Goal: Transaction & Acquisition: Purchase product/service

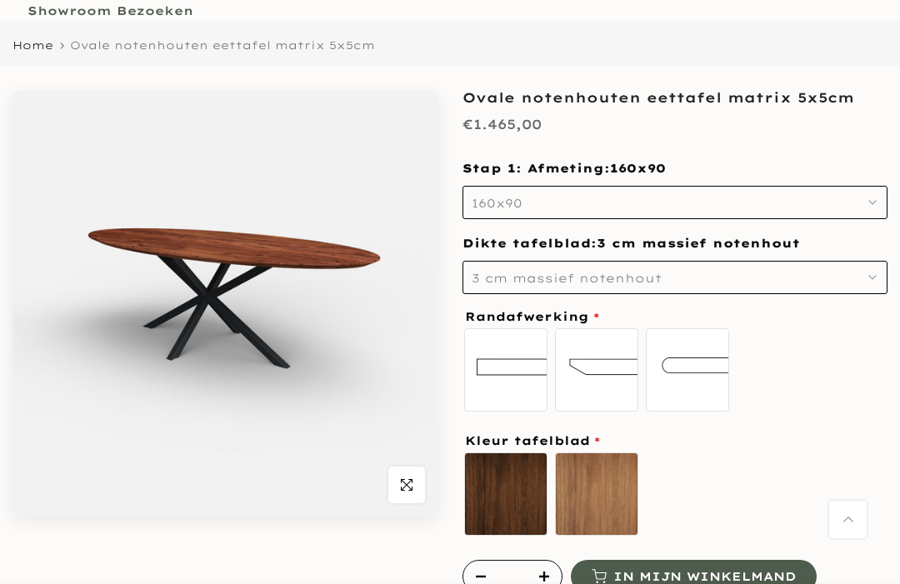
click at [341, 266] on img at bounding box center [225, 303] width 425 height 425
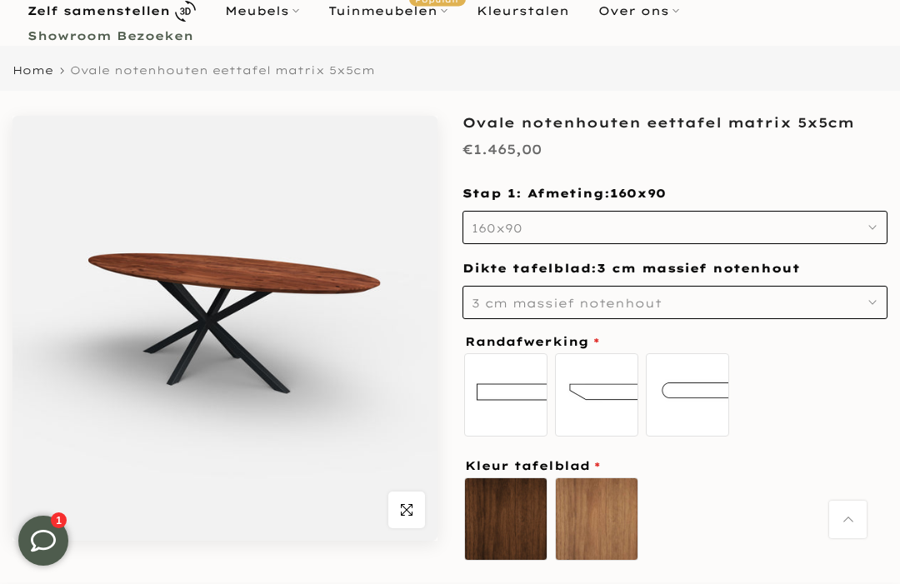
scroll to position [90, 0]
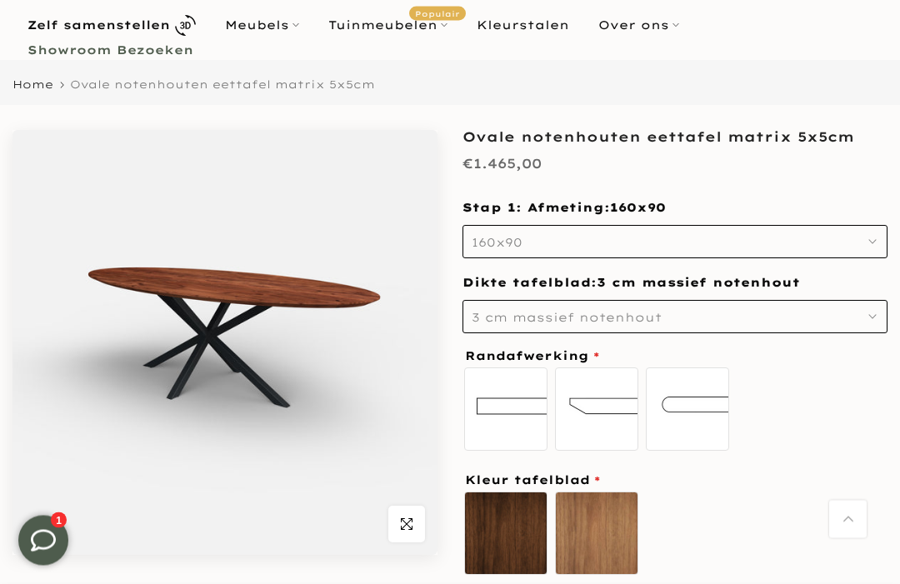
click at [886, 233] on button "160x90" at bounding box center [675, 242] width 425 height 33
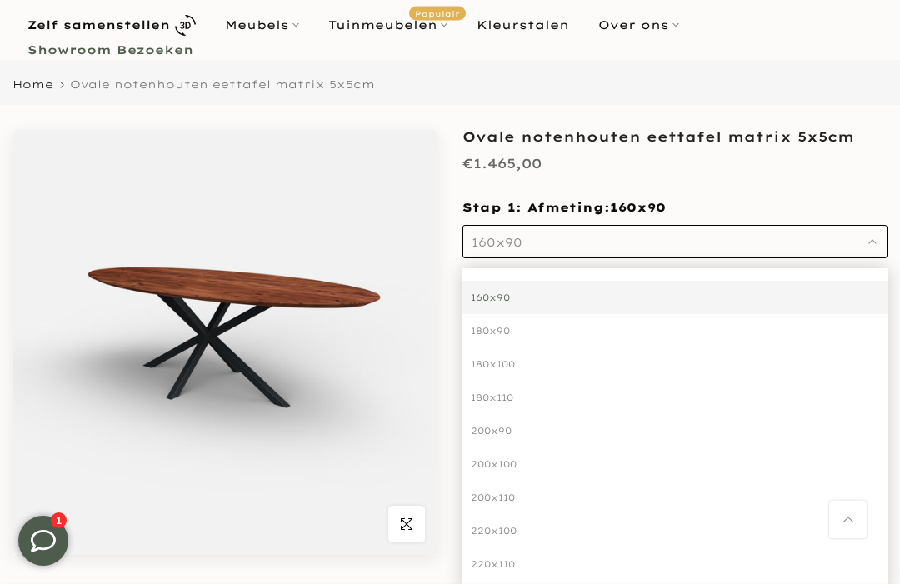
scroll to position [0, 0]
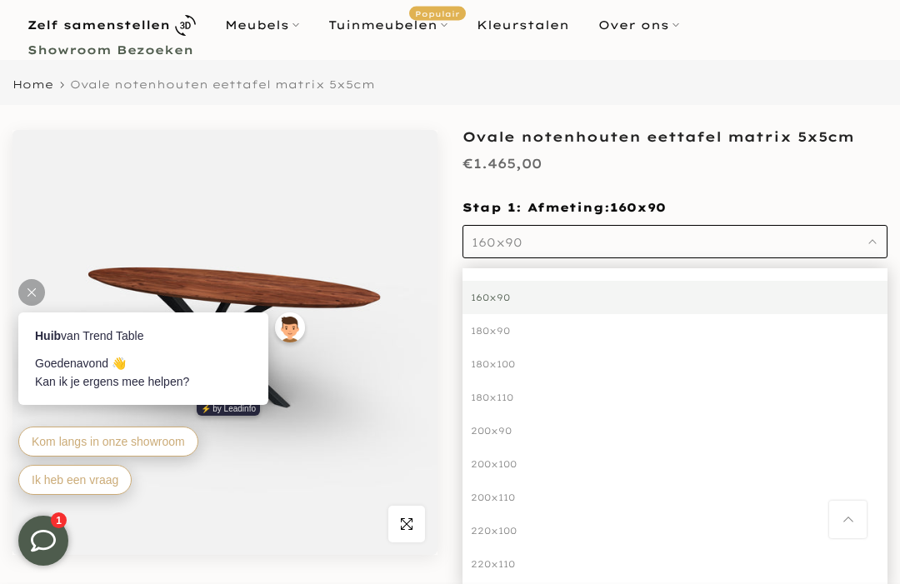
click at [827, 288] on div "160x90" at bounding box center [675, 297] width 425 height 33
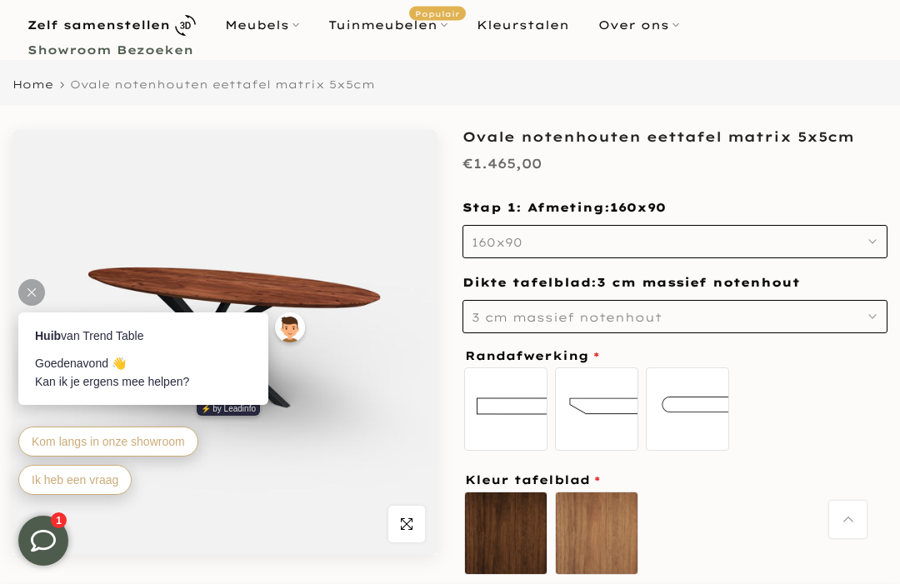
click at [878, 314] on button "3 cm massief notenhout" at bounding box center [675, 316] width 425 height 33
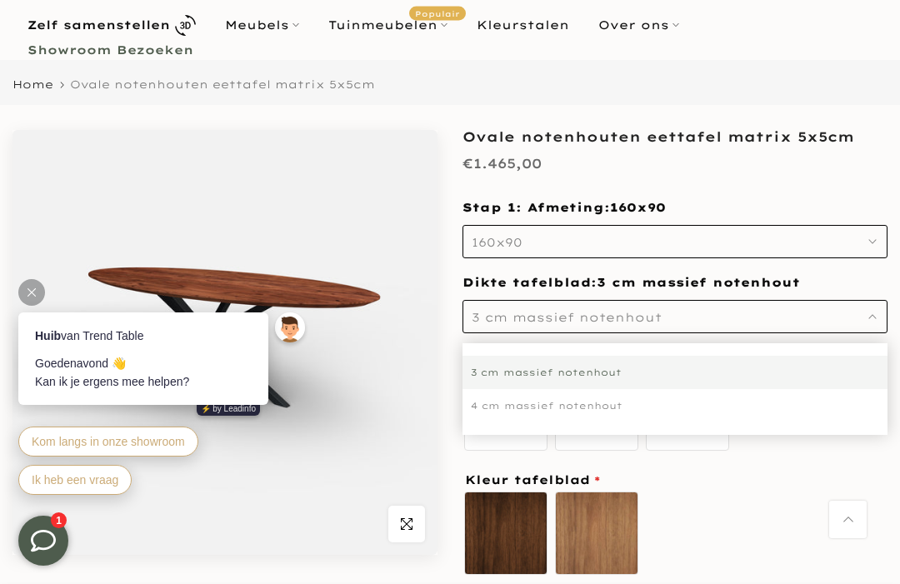
click at [657, 365] on div "3 cm massief notenhout" at bounding box center [675, 372] width 425 height 33
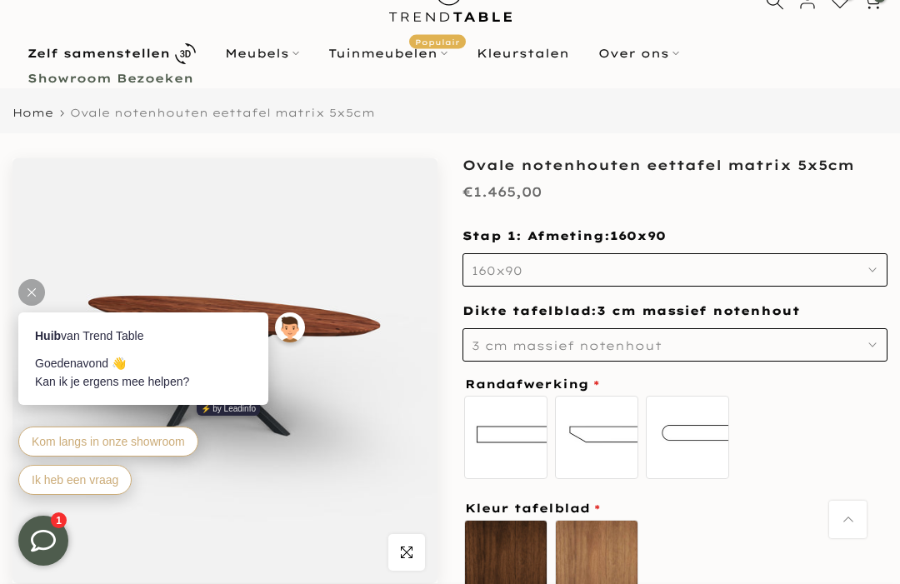
scroll to position [62, 0]
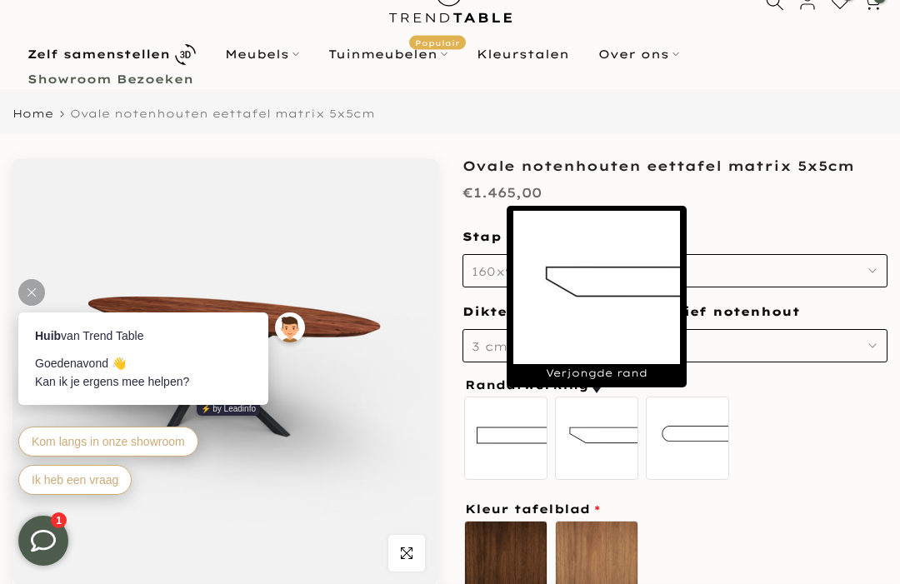
click at [605, 441] on label "Verjongde rand" at bounding box center [596, 438] width 83 height 83
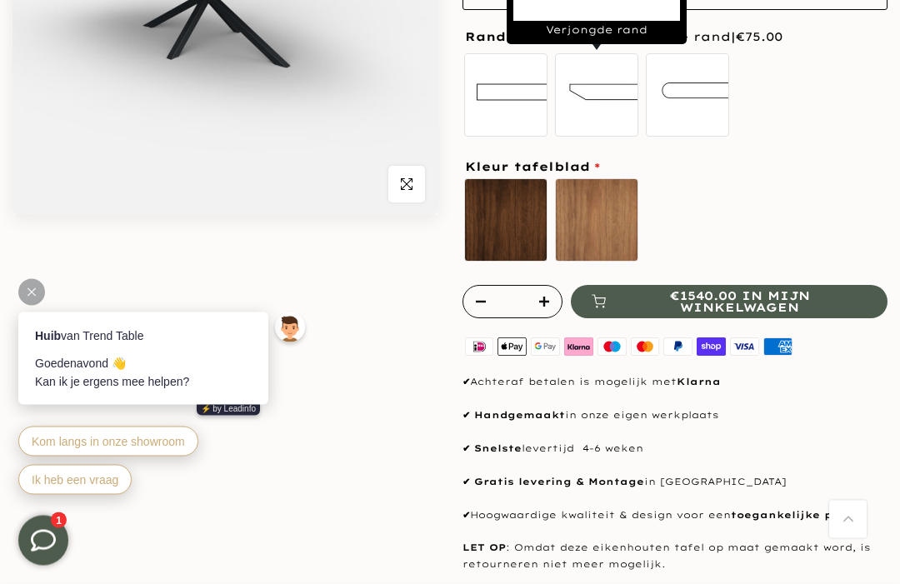
scroll to position [431, 0]
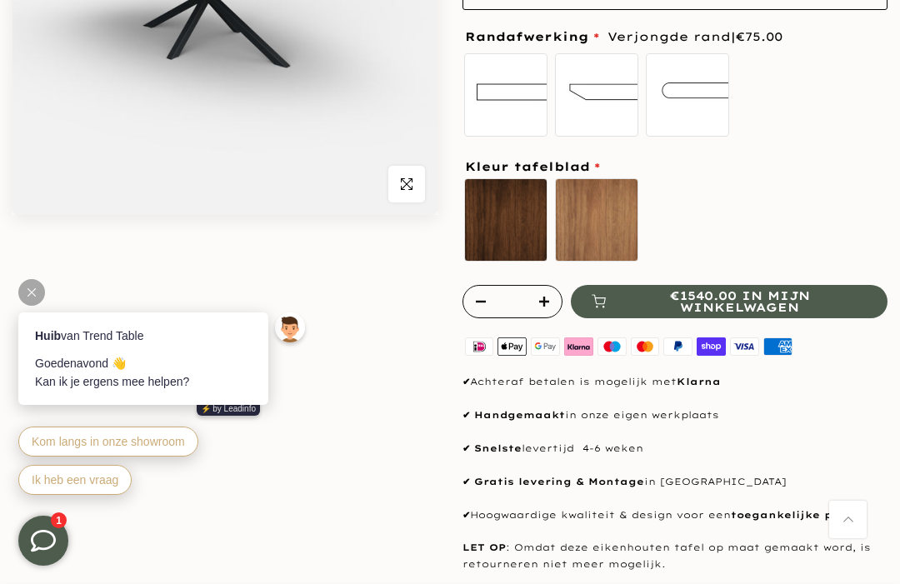
click at [789, 313] on div "* €1540.00 in mijn winkelwagen" at bounding box center [675, 301] width 425 height 33
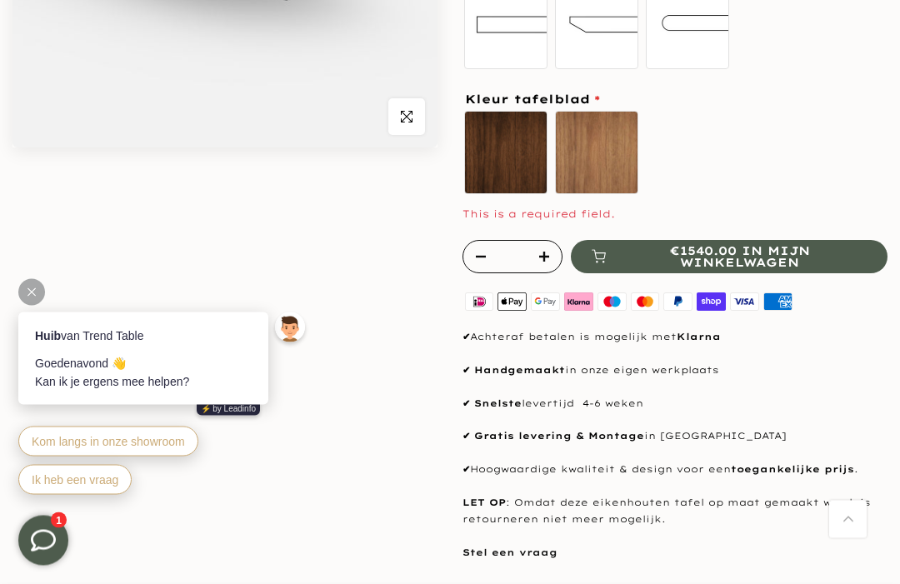
scroll to position [445, 0]
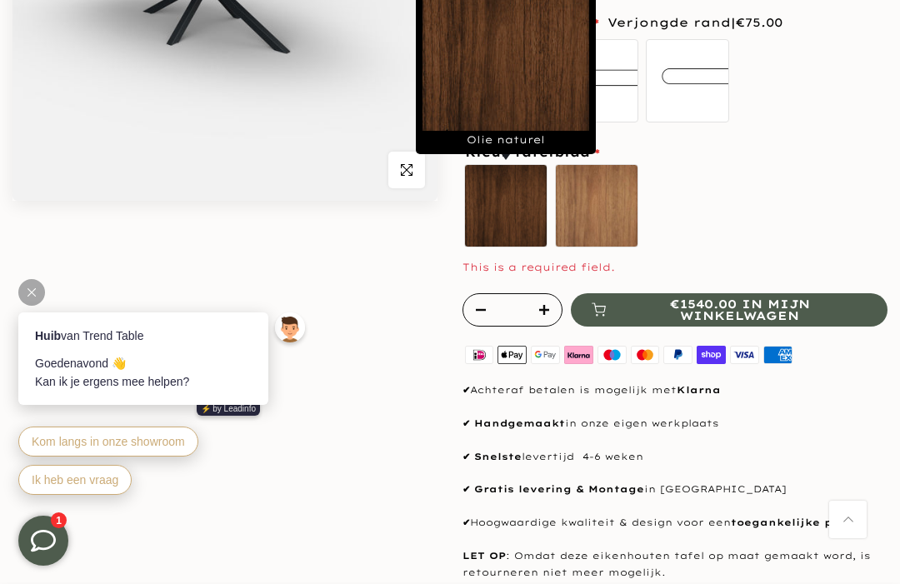
click at [524, 193] on label "Olie naturel sold out" at bounding box center [505, 205] width 83 height 83
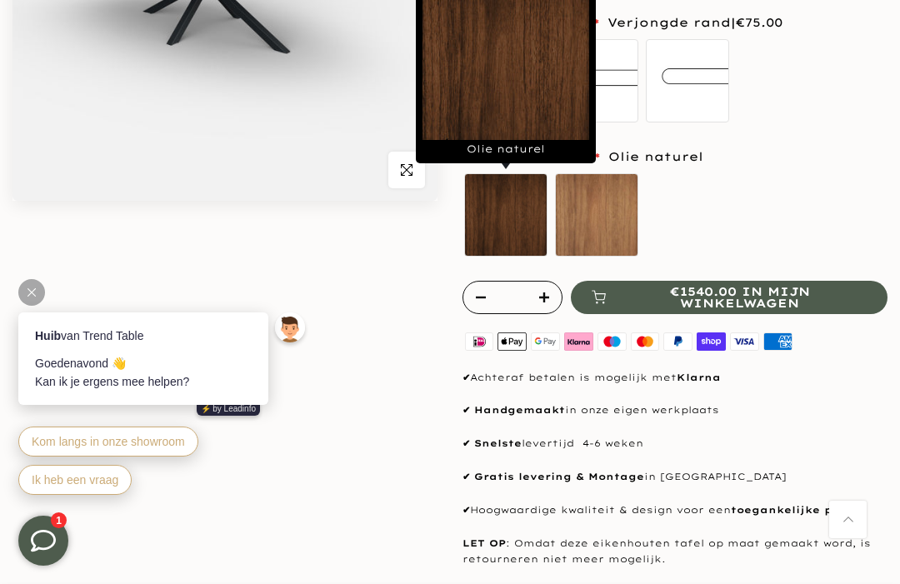
click at [614, 216] on label "Mat gelakt" at bounding box center [596, 214] width 83 height 83
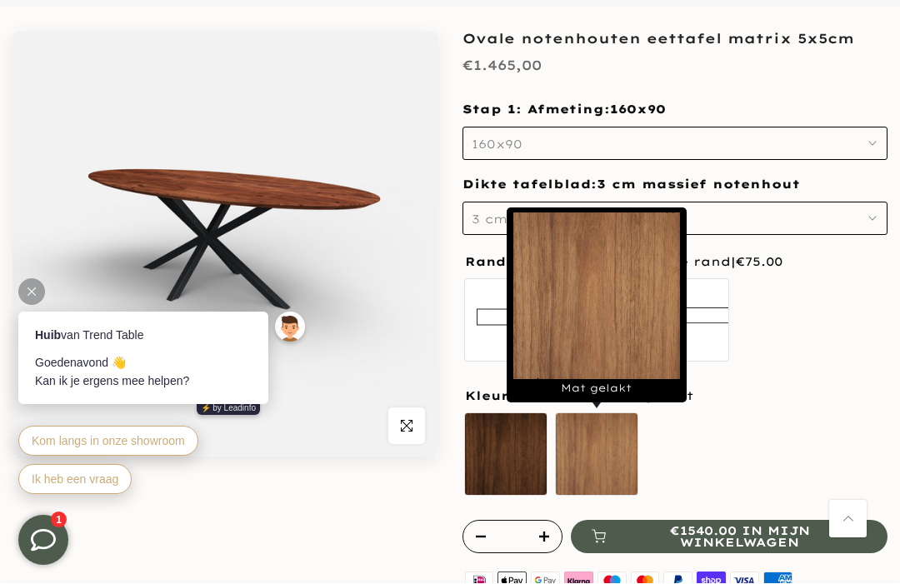
scroll to position [189, 0]
click at [294, 197] on img at bounding box center [225, 244] width 425 height 425
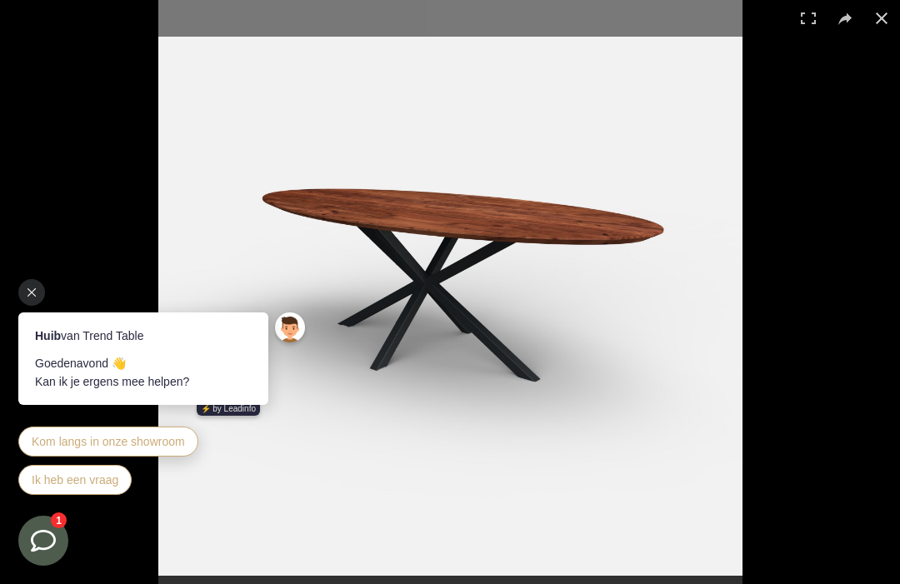
click at [578, 263] on img at bounding box center [450, 292] width 584 height 584
